Goal: Find specific page/section: Find specific page/section

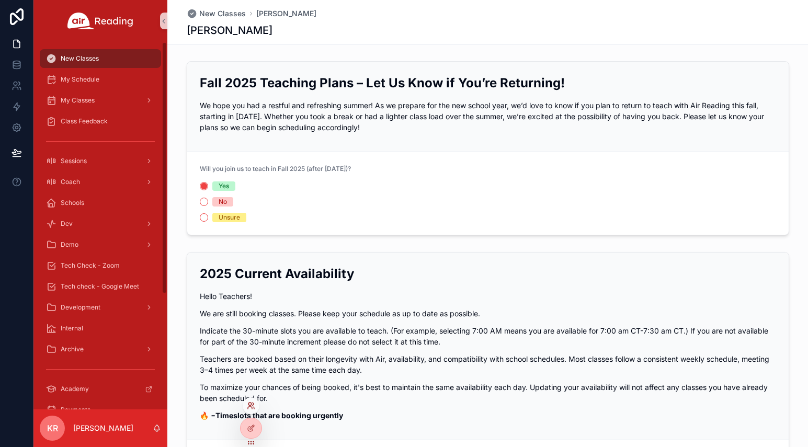
click at [252, 407] on icon at bounding box center [251, 405] width 8 height 8
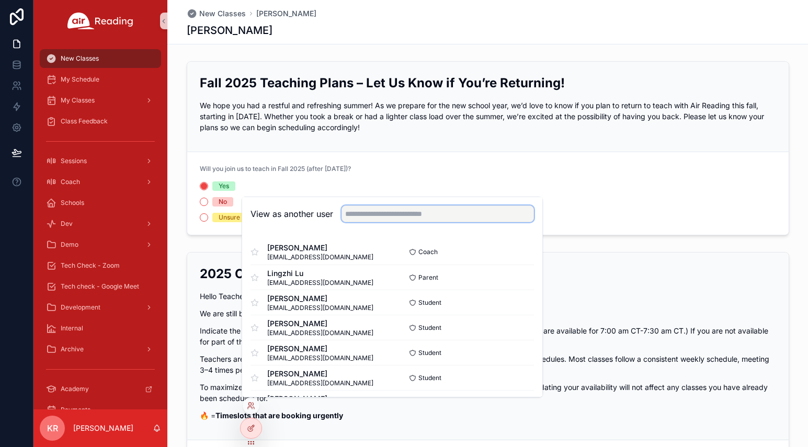
click at [386, 215] on input "text" at bounding box center [437, 213] width 192 height 17
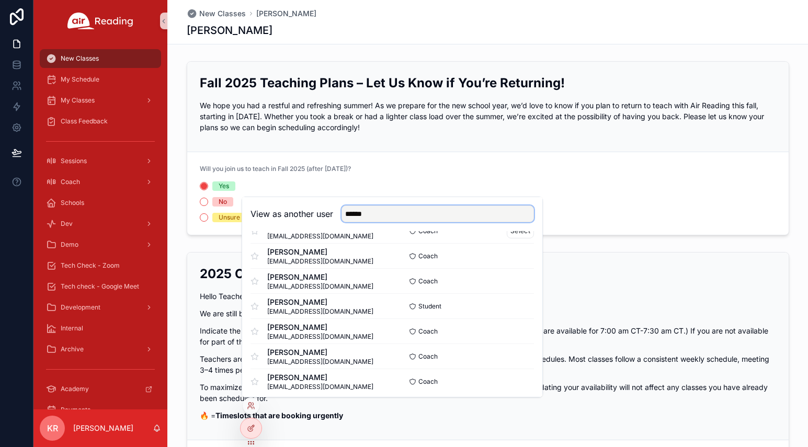
scroll to position [353, 0]
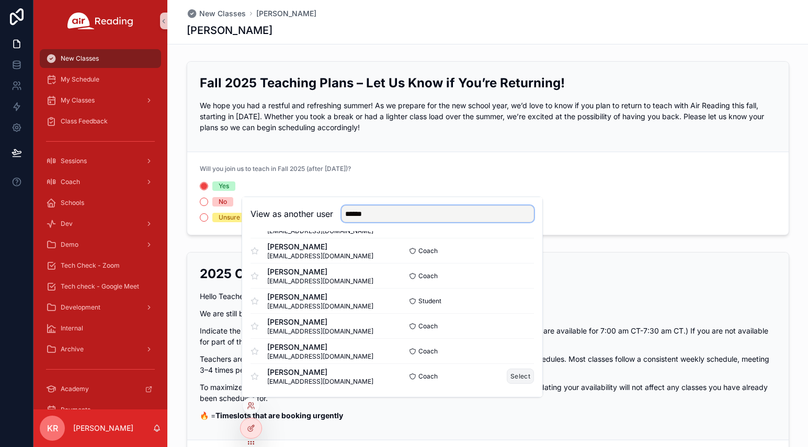
type input "******"
click at [506, 376] on button "Select" at bounding box center [519, 375] width 27 height 15
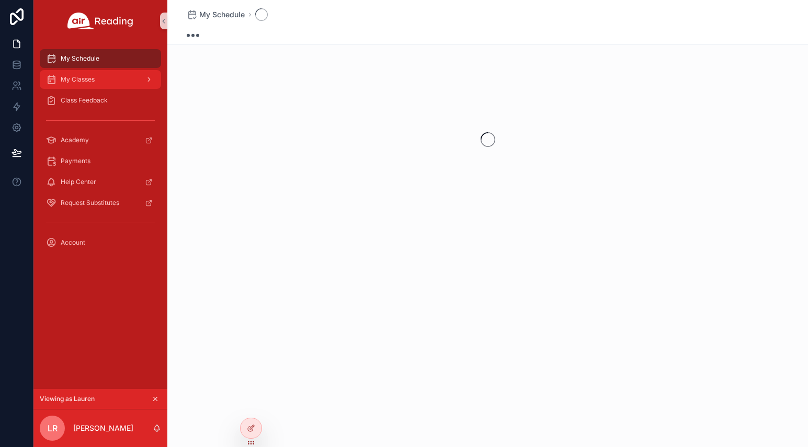
click at [86, 85] on div "My Classes" at bounding box center [100, 79] width 109 height 17
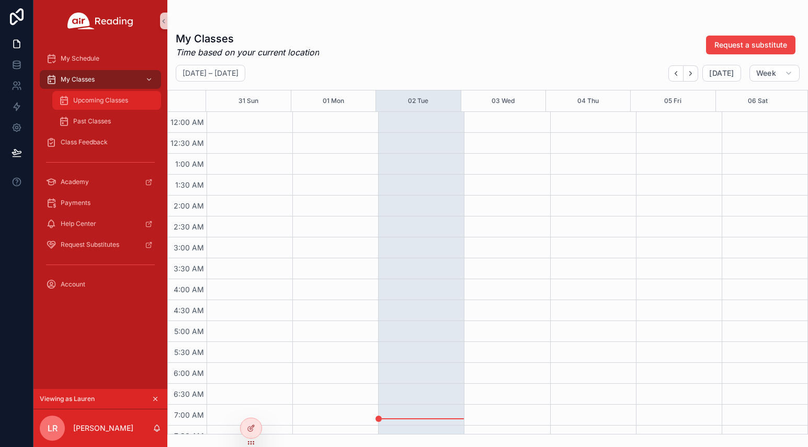
click at [89, 105] on div "Upcoming Classes" at bounding box center [107, 100] width 96 height 17
